Goal: Task Accomplishment & Management: Manage account settings

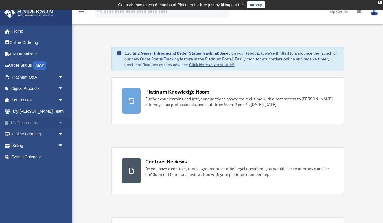
click at [60, 122] on span "arrow_drop_down" at bounding box center [64, 123] width 12 height 12
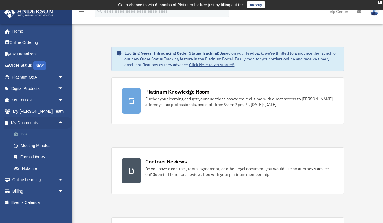
click at [24, 134] on link "Box" at bounding box center [40, 135] width 64 height 12
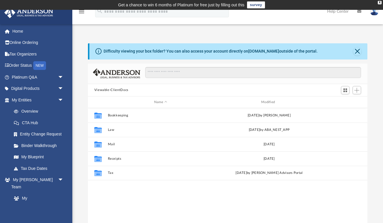
scroll to position [132, 279]
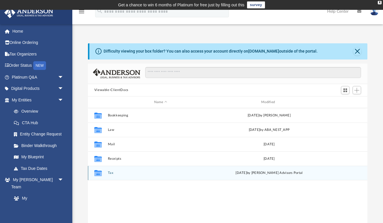
click at [124, 178] on div "Collaborated Folder Tax [DATE] by [PERSON_NAME] Advisors Portal" at bounding box center [228, 173] width 280 height 14
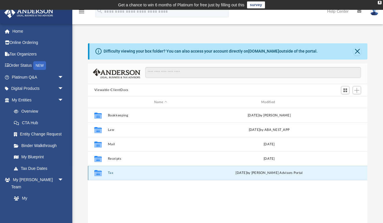
click at [109, 174] on button "Tax" at bounding box center [161, 174] width 106 height 4
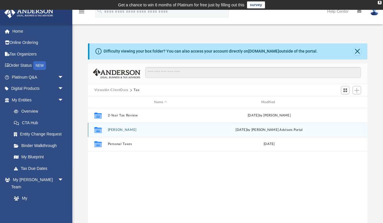
click at [128, 129] on button "[PERSON_NAME]" at bounding box center [161, 130] width 106 height 4
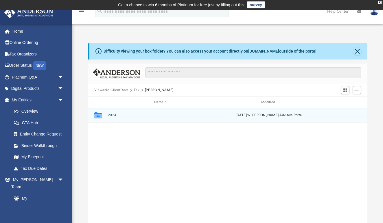
click at [113, 115] on button "2024" at bounding box center [161, 116] width 106 height 4
click at [115, 116] on button "Digital Tax Organizer" at bounding box center [161, 116] width 106 height 4
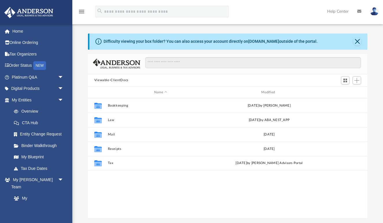
scroll to position [132, 279]
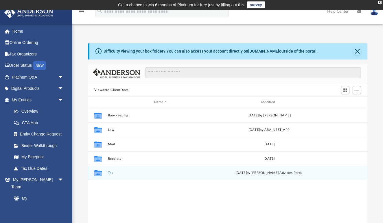
click at [110, 172] on button "Tax" at bounding box center [161, 174] width 106 height 4
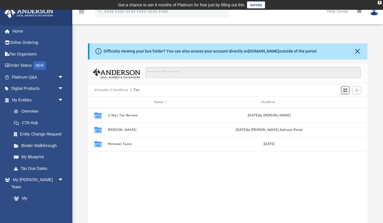
click at [343, 92] on button "Switch to Grid View" at bounding box center [345, 90] width 9 height 8
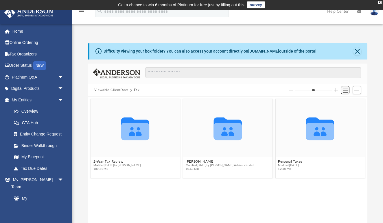
scroll to position [0, 0]
click at [292, 91] on button "Decrease column size" at bounding box center [291, 90] width 4 height 4
click at [356, 92] on span "Add" at bounding box center [356, 90] width 5 height 5
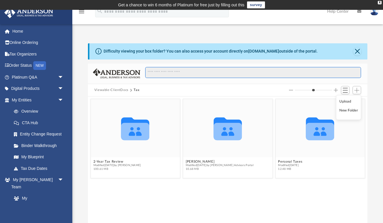
click at [322, 78] on input "Search files and folders" at bounding box center [253, 72] width 216 height 11
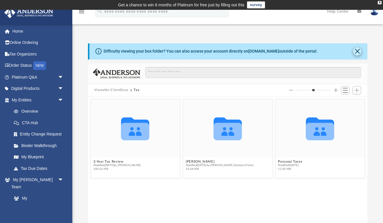
click at [358, 52] on button "Close" at bounding box center [357, 51] width 8 height 8
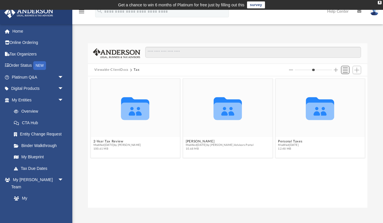
click at [349, 70] on button "Switch to List View" at bounding box center [345, 70] width 9 height 8
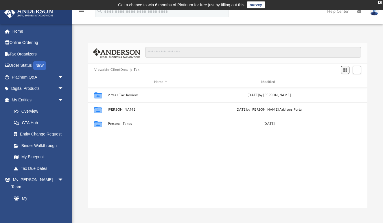
scroll to position [132, 279]
click at [349, 70] on button "Switch to Grid View" at bounding box center [345, 70] width 9 height 8
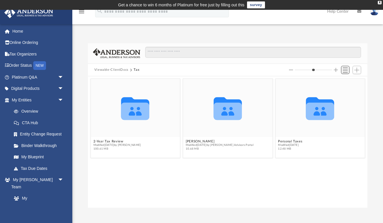
click at [349, 70] on button "Switch to List View" at bounding box center [345, 70] width 9 height 8
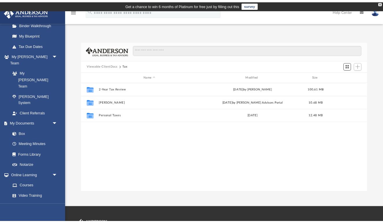
scroll to position [0, 0]
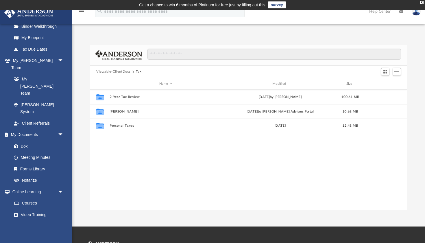
click at [121, 72] on button "Viewable-ClientDocs" at bounding box center [113, 71] width 34 height 5
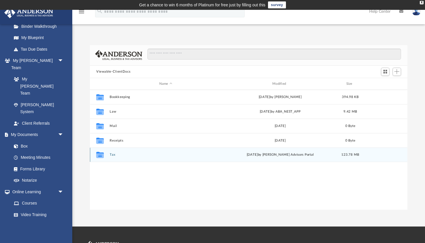
click at [116, 154] on button "Tax" at bounding box center [166, 155] width 112 height 4
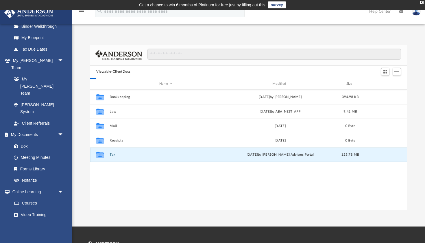
click at [116, 154] on button "Tax" at bounding box center [166, 155] width 112 height 4
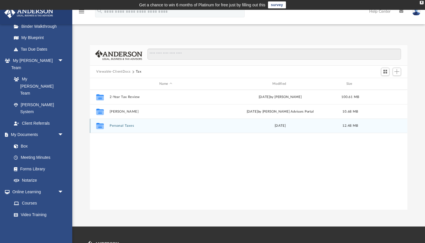
click at [127, 126] on button "Personal Taxes" at bounding box center [166, 126] width 112 height 4
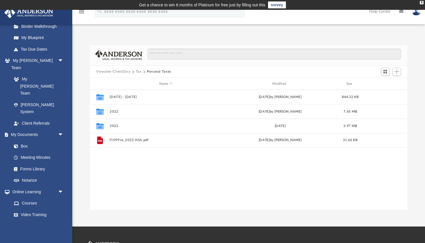
click at [138, 72] on button "Tax" at bounding box center [139, 71] width 6 height 5
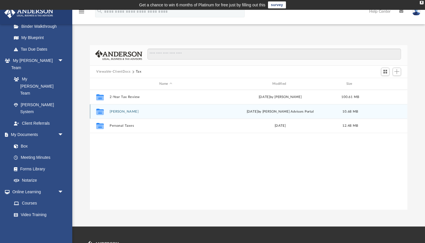
click at [135, 113] on button "Colligan, Jonathan" at bounding box center [166, 112] width 112 height 4
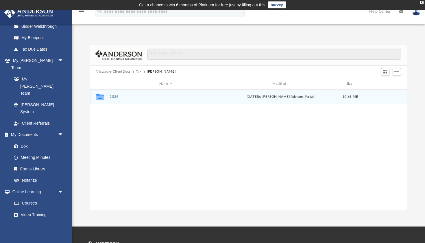
click at [116, 96] on button "2024" at bounding box center [166, 97] width 112 height 4
click at [116, 96] on button "Digital Tax Organizer" at bounding box center [166, 97] width 112 height 4
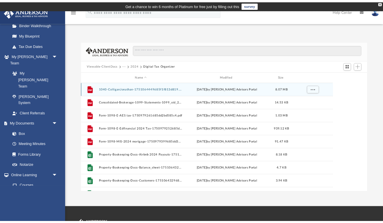
scroll to position [132, 279]
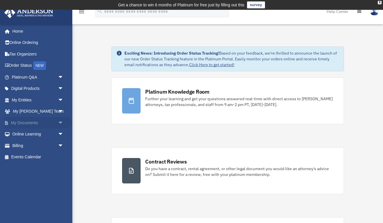
click at [35, 120] on link "My Documents arrow_drop_down" at bounding box center [38, 123] width 68 height 12
click at [60, 123] on span "arrow_drop_down" at bounding box center [64, 123] width 12 height 12
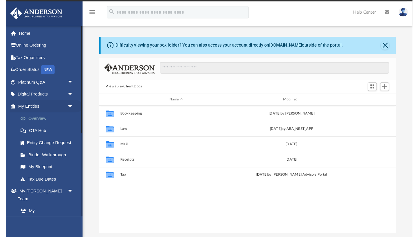
scroll to position [132, 279]
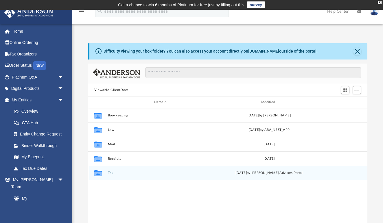
click at [109, 172] on button "Tax" at bounding box center [161, 174] width 106 height 4
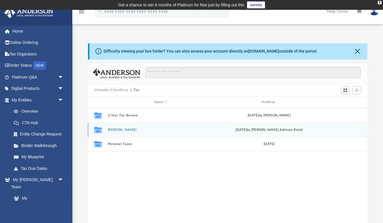
click at [118, 131] on button "[PERSON_NAME]" at bounding box center [161, 130] width 106 height 4
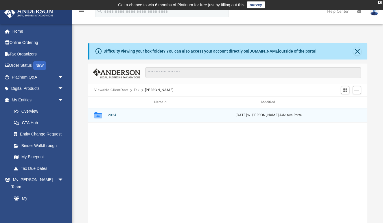
click at [112, 112] on div "Collaborated Folder 2024 [DATE] by [PERSON_NAME] Advisors Portal" at bounding box center [228, 115] width 280 height 14
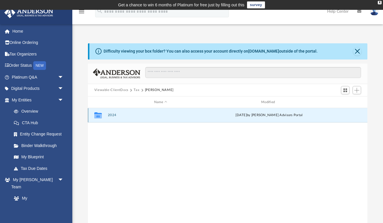
click at [112, 116] on button "2024" at bounding box center [161, 116] width 106 height 4
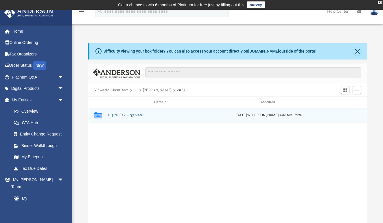
click at [112, 116] on button "Digital Tax Organizer" at bounding box center [161, 116] width 106 height 4
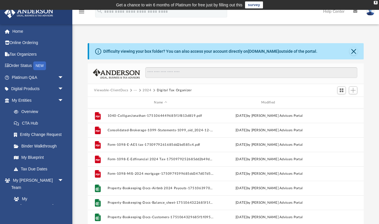
scroll to position [5, 5]
click at [354, 91] on span "Add" at bounding box center [353, 90] width 5 height 5
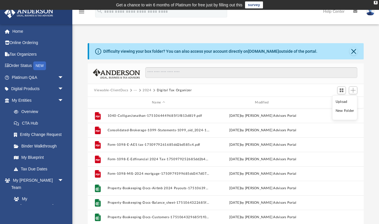
click at [344, 102] on li "Upload" at bounding box center [344, 101] width 19 height 6
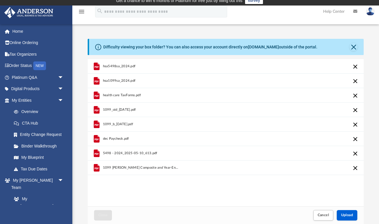
scroll to position [0, 0]
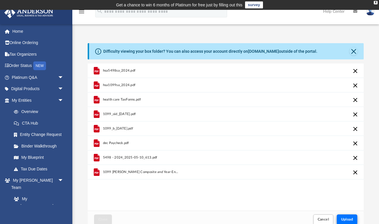
click at [350, 220] on span "Upload" at bounding box center [347, 218] width 12 height 3
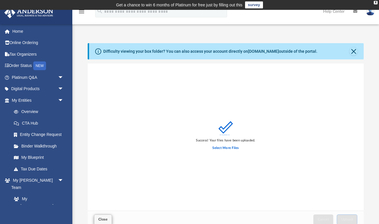
click at [99, 220] on span "Close" at bounding box center [102, 218] width 9 height 3
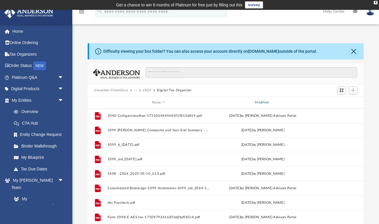
click at [266, 104] on div "Modified" at bounding box center [263, 102] width 102 height 5
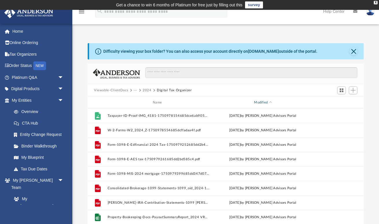
click at [266, 103] on div "Modified" at bounding box center [263, 102] width 102 height 5
